Goal: Transaction & Acquisition: Obtain resource

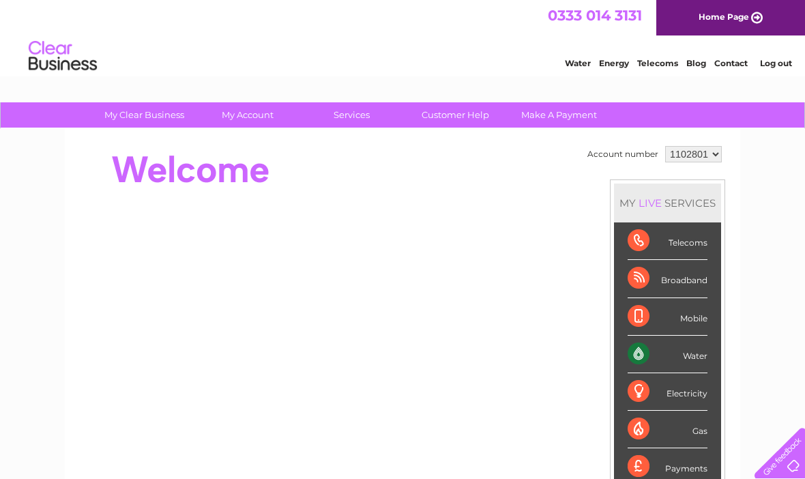
click at [714, 154] on select "1102801 1103378" at bounding box center [693, 154] width 57 height 16
select select "1103378"
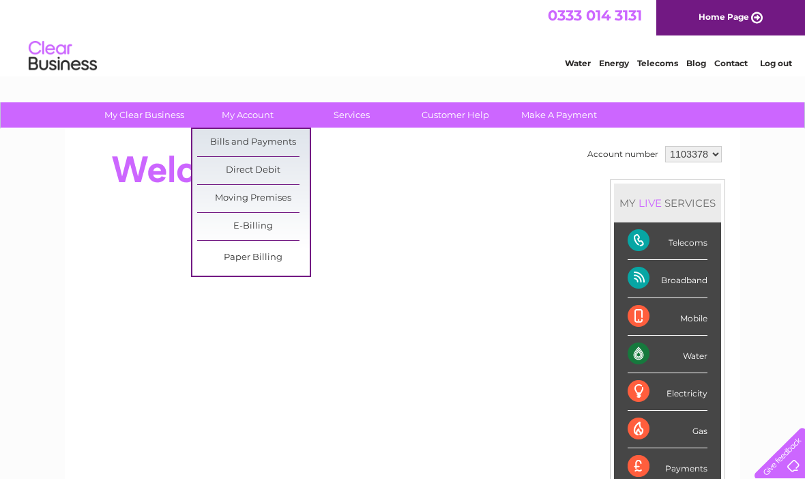
click at [248, 145] on link "Bills and Payments" at bounding box center [253, 142] width 113 height 27
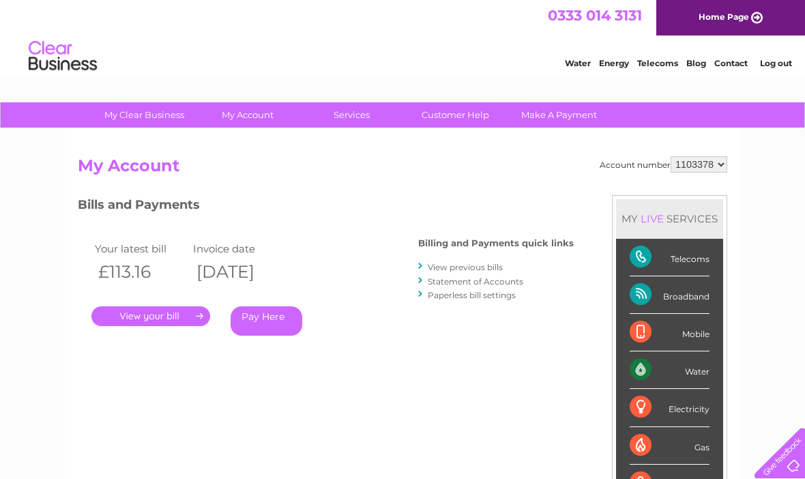
click at [171, 315] on link "." at bounding box center [150, 316] width 119 height 20
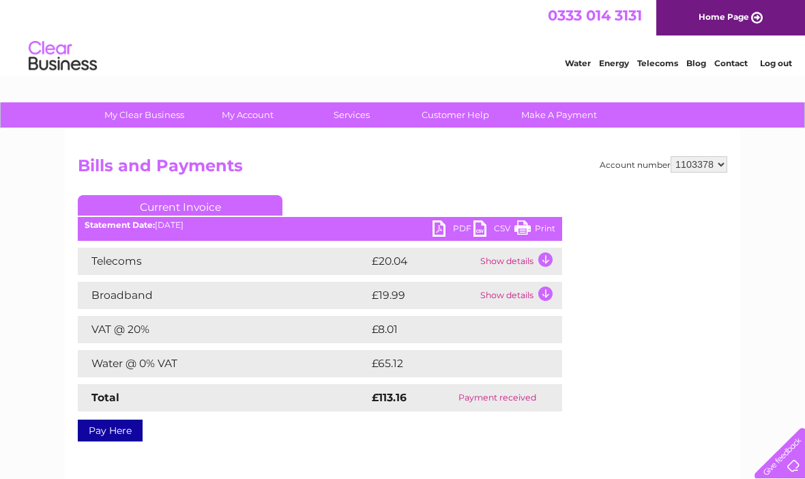
click at [542, 233] on link "Print" at bounding box center [535, 230] width 41 height 20
click at [532, 232] on link "Print" at bounding box center [535, 230] width 41 height 20
click at [540, 231] on link "Print" at bounding box center [535, 230] width 41 height 20
click at [543, 233] on link "Print" at bounding box center [535, 230] width 41 height 20
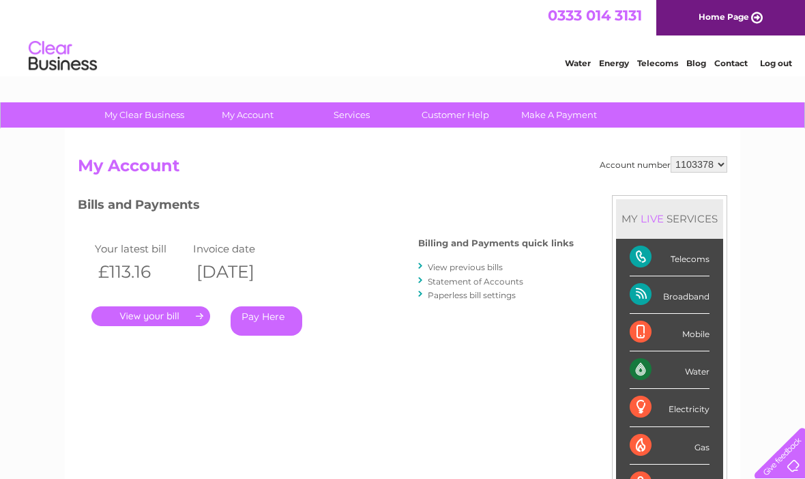
click at [164, 317] on link "." at bounding box center [150, 316] width 119 height 20
click at [500, 271] on link "View previous bills" at bounding box center [465, 267] width 75 height 10
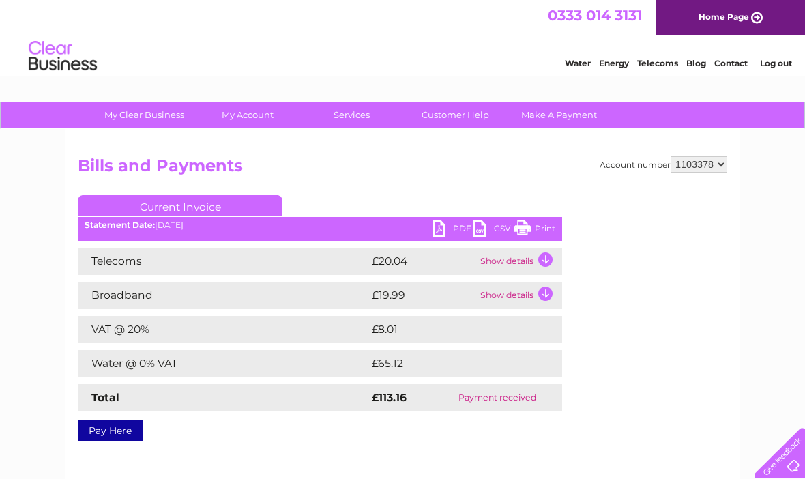
click at [538, 233] on link "Print" at bounding box center [535, 230] width 41 height 20
click at [546, 230] on link "Print" at bounding box center [535, 230] width 41 height 20
click at [547, 232] on link "Print" at bounding box center [535, 230] width 41 height 20
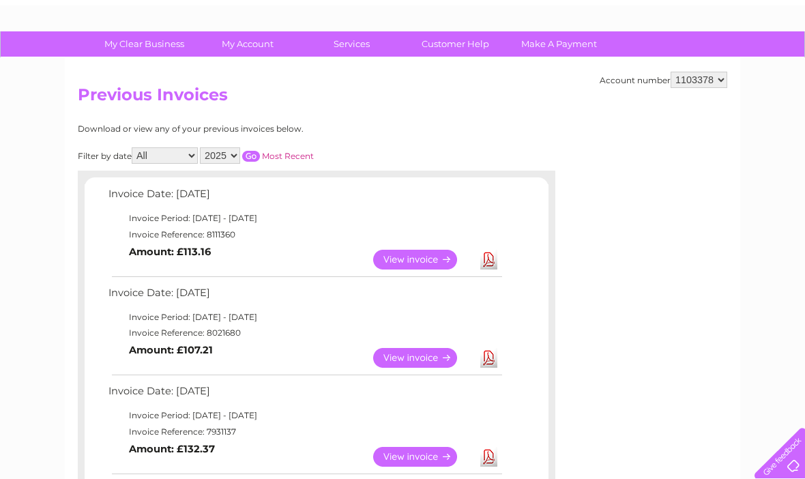
scroll to position [73, 0]
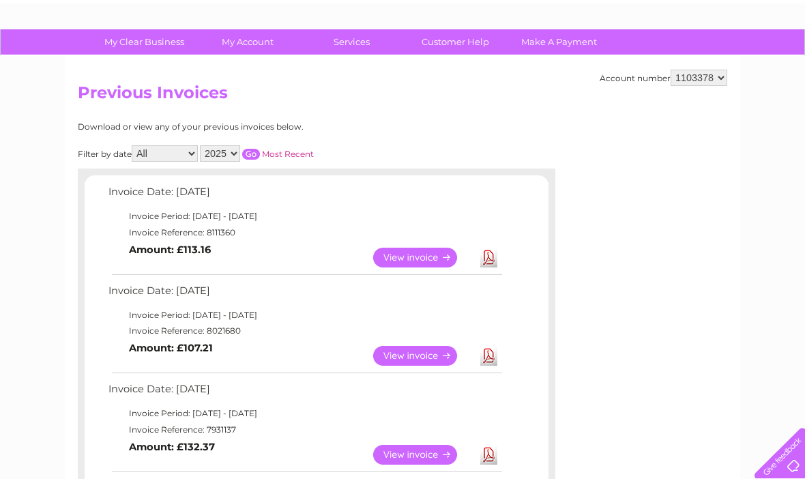
click at [407, 362] on link "View" at bounding box center [423, 356] width 100 height 20
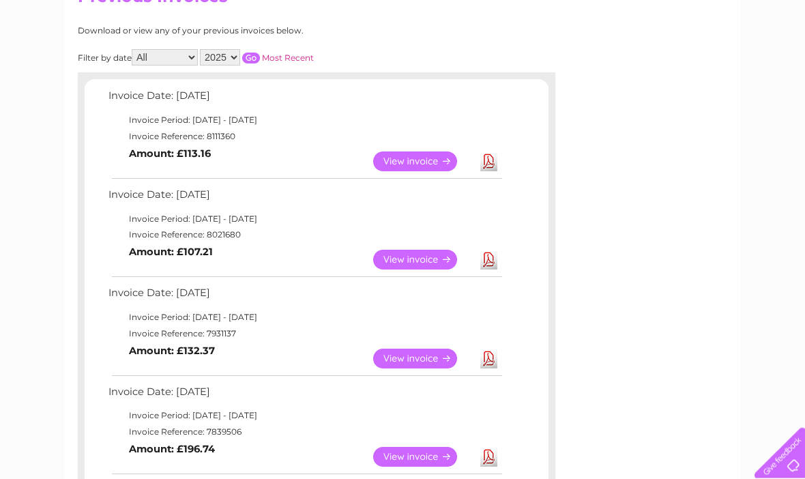
scroll to position [169, 0]
click at [422, 361] on link "View" at bounding box center [423, 359] width 100 height 20
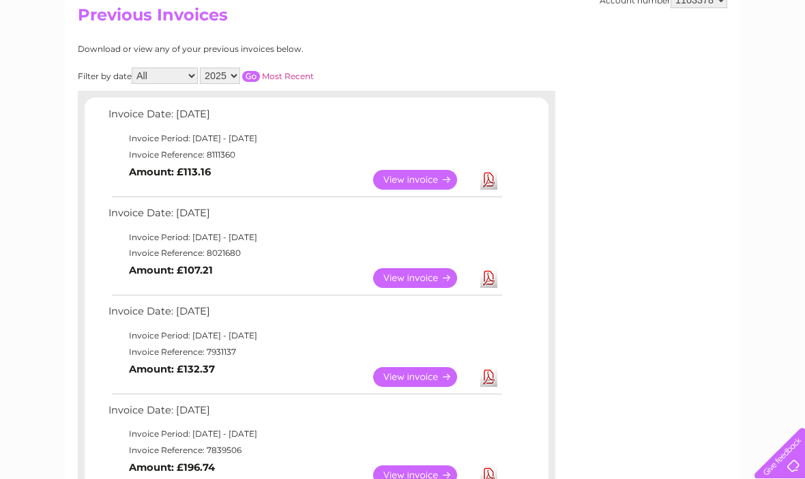
scroll to position [0, 0]
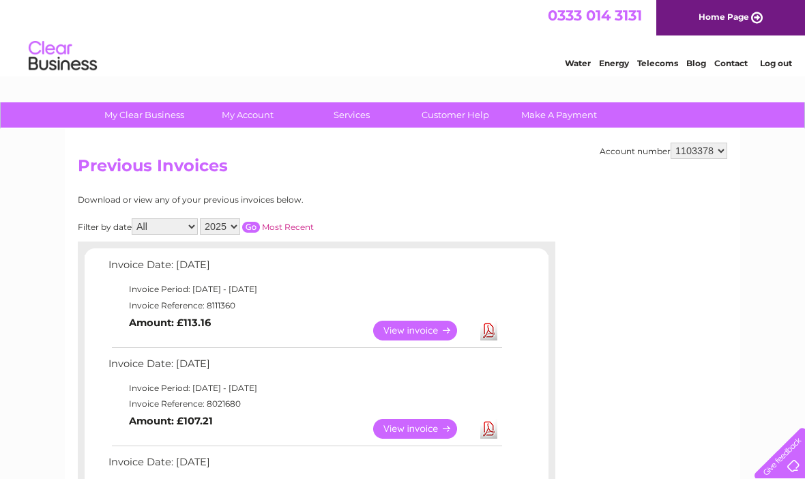
click at [414, 336] on link "View" at bounding box center [423, 331] width 100 height 20
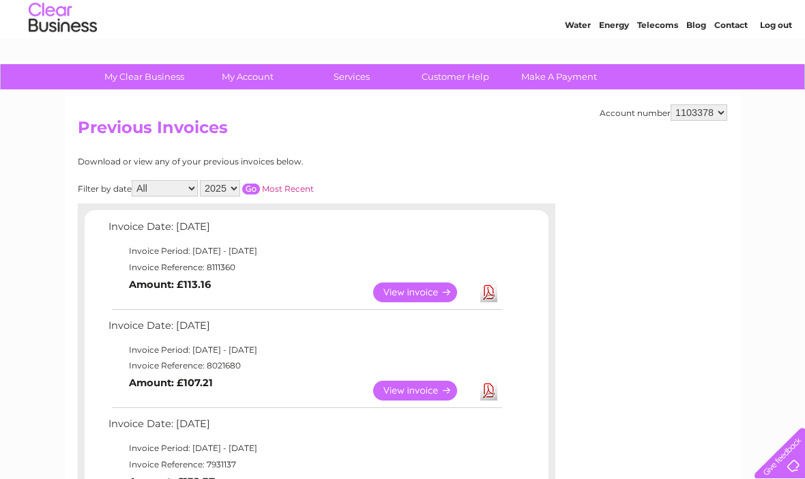
scroll to position [38, 0]
click at [408, 396] on link "View" at bounding box center [423, 392] width 100 height 20
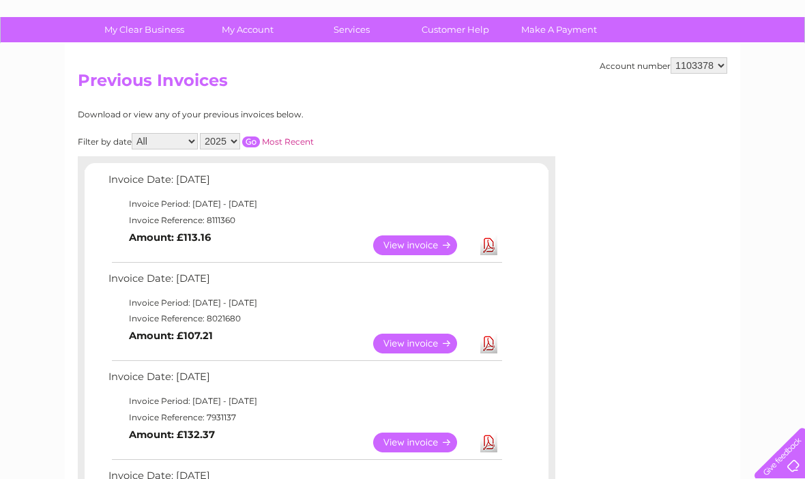
click at [413, 441] on link "View" at bounding box center [423, 443] width 100 height 20
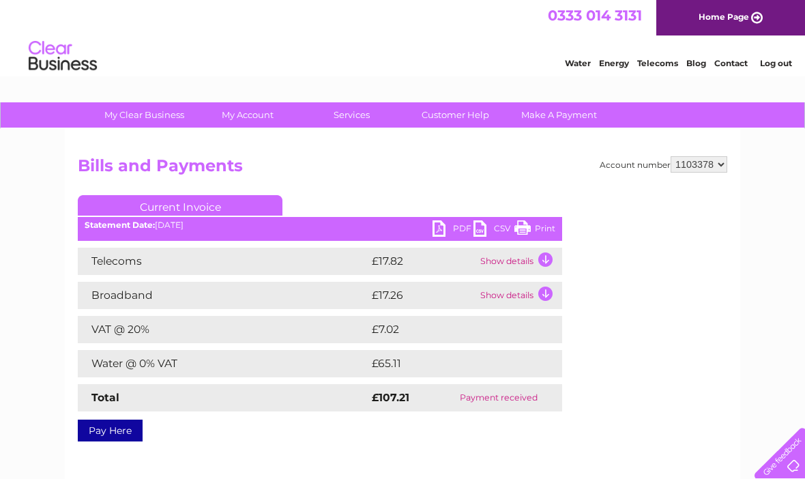
click at [542, 231] on link "Print" at bounding box center [535, 230] width 41 height 20
click at [543, 229] on link "Print" at bounding box center [535, 230] width 41 height 20
click at [482, 233] on link "CSV" at bounding box center [494, 230] width 41 height 20
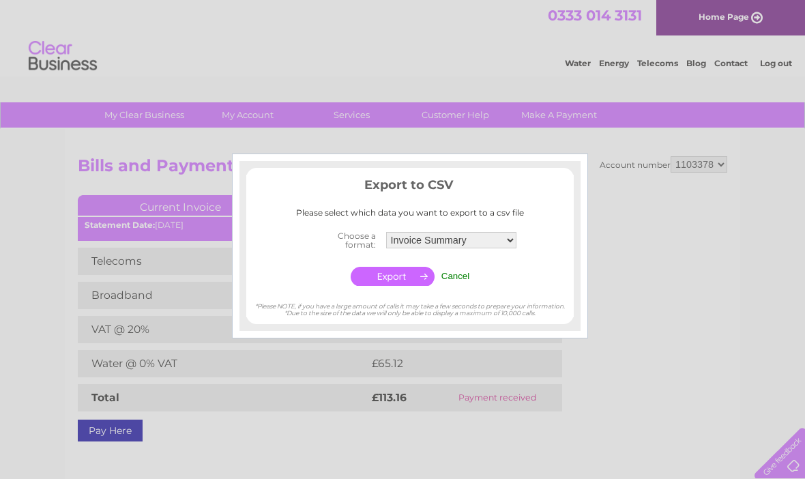
click at [636, 208] on div at bounding box center [402, 239] width 805 height 479
click at [405, 277] on input "button" at bounding box center [393, 276] width 84 height 19
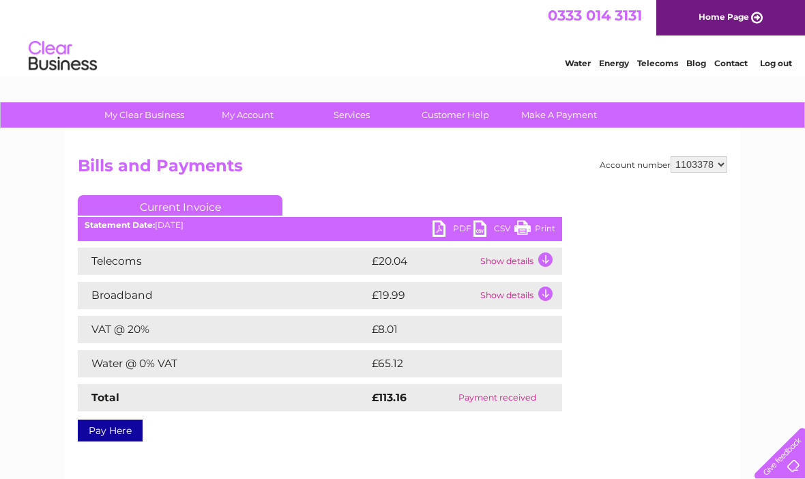
scroll to position [44, 0]
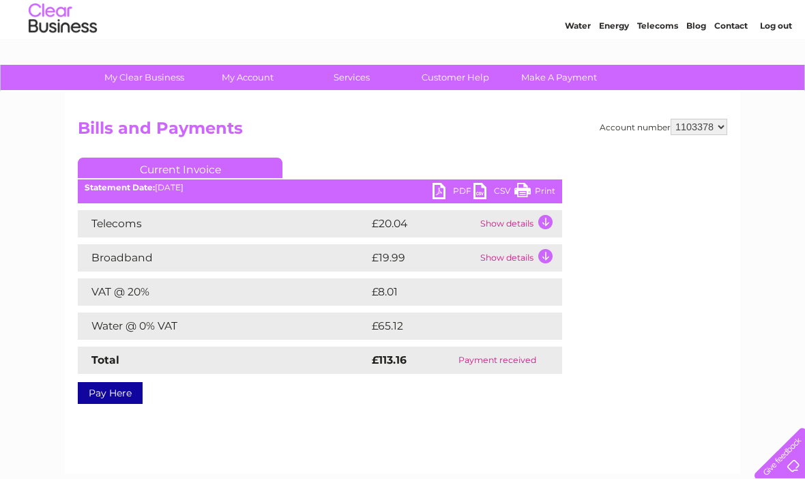
scroll to position [44, 0]
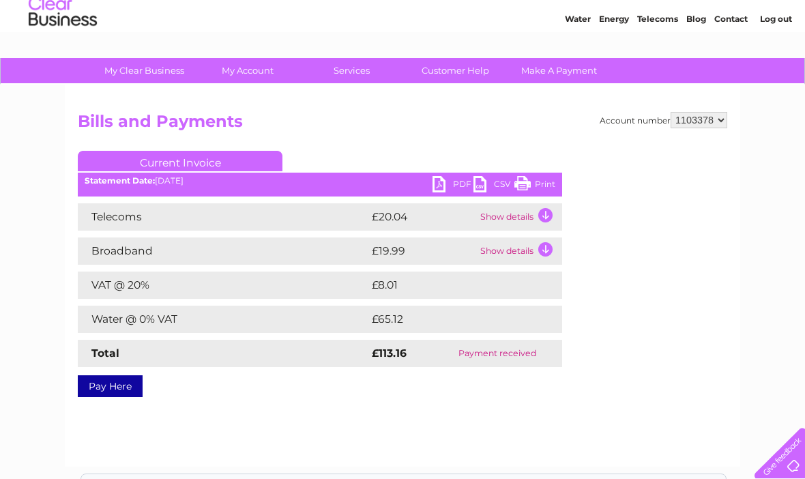
click at [450, 192] on link "PDF" at bounding box center [453, 186] width 41 height 20
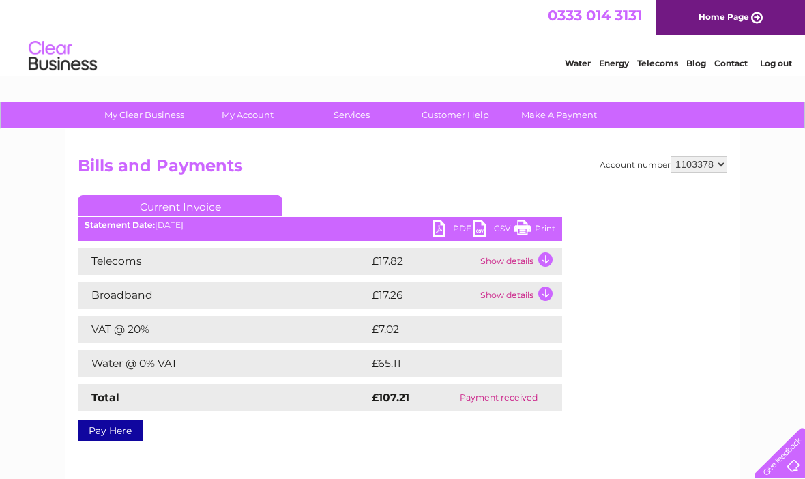
click at [442, 234] on link "PDF" at bounding box center [453, 230] width 41 height 20
click at [444, 233] on link "PDF" at bounding box center [453, 230] width 41 height 20
